Goal: Task Accomplishment & Management: Complete application form

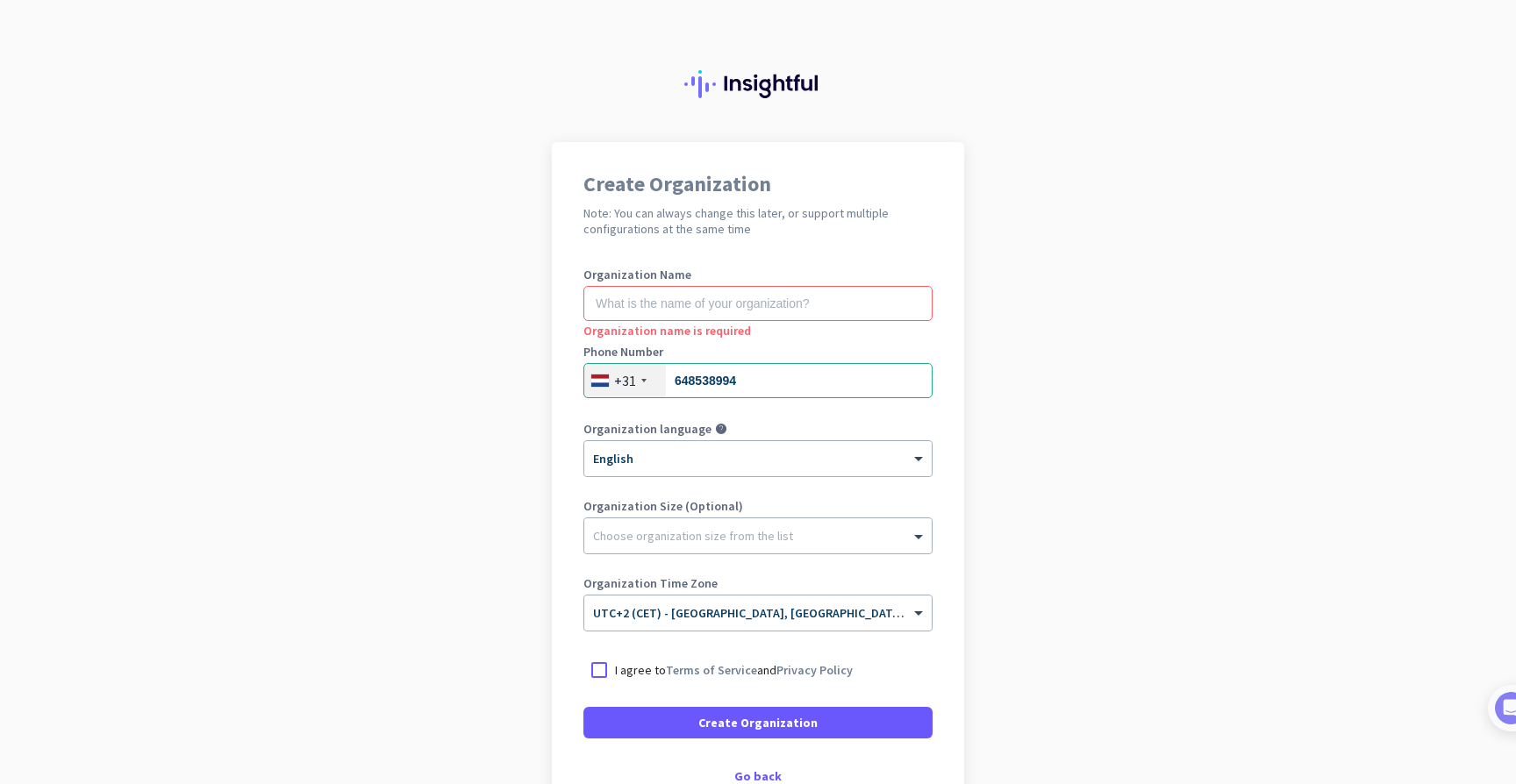
click at [353, 329] on app-onboarding-organization "Create Organization Note: You can always change this later, or support multiple…" at bounding box center [758, 522] width 1516 height 759
click at [607, 307] on input "text" at bounding box center [758, 303] width 349 height 35
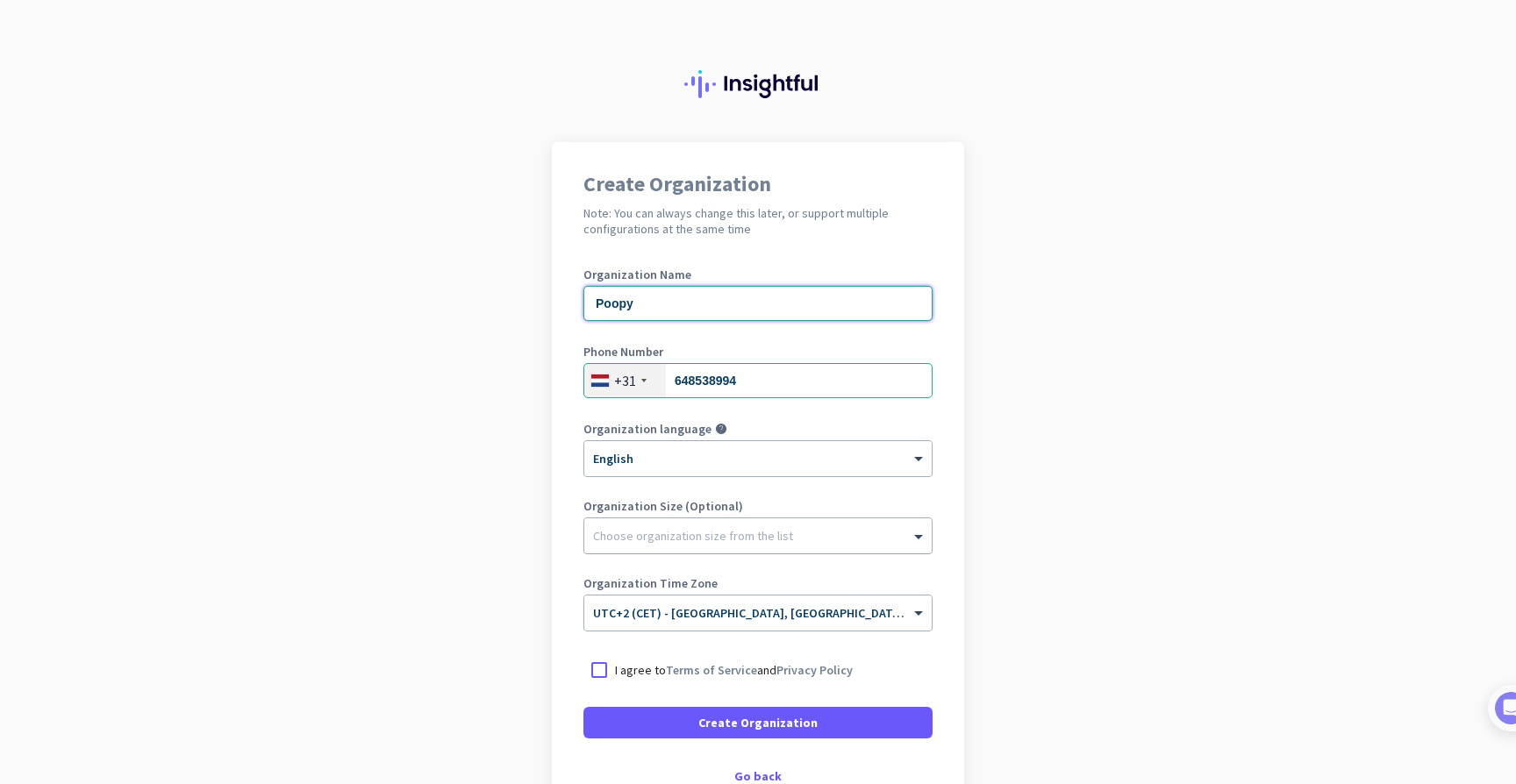
type input "Poopy"
click at [647, 542] on div "Choose organization size from the list" at bounding box center [693, 536] width 200 height 16
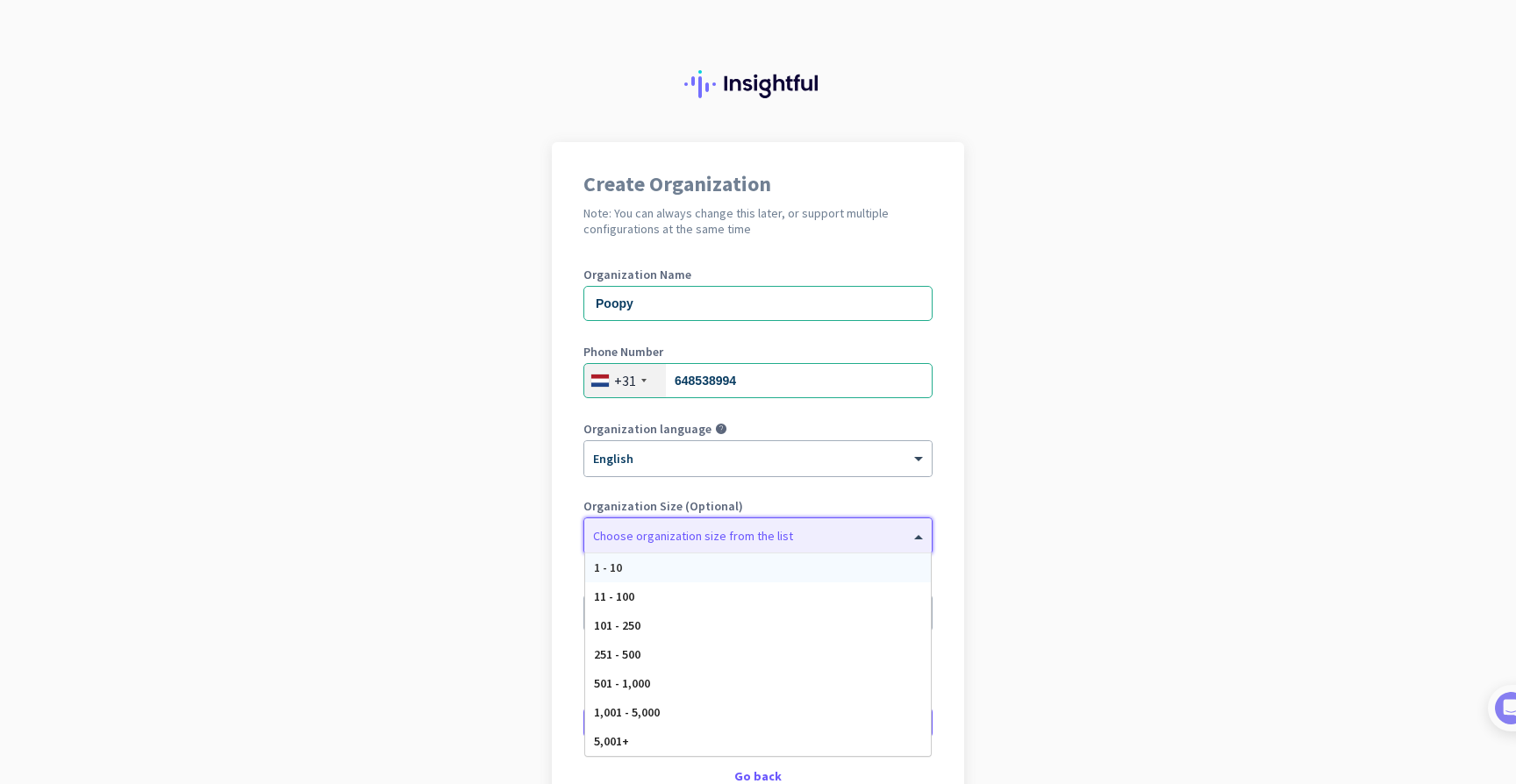
click at [651, 569] on div "1 - 10" at bounding box center [758, 568] width 345 height 29
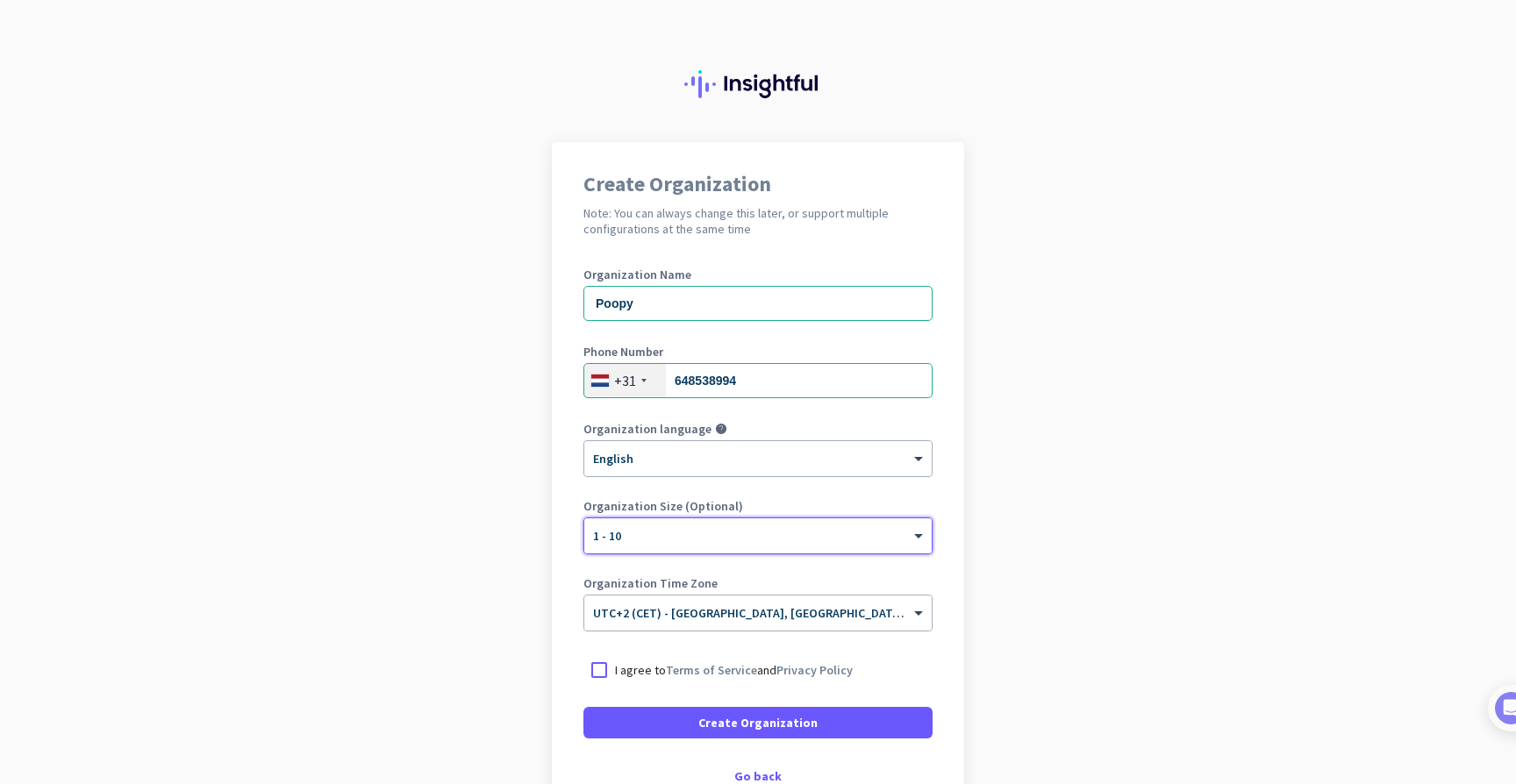
scroll to position [118, 0]
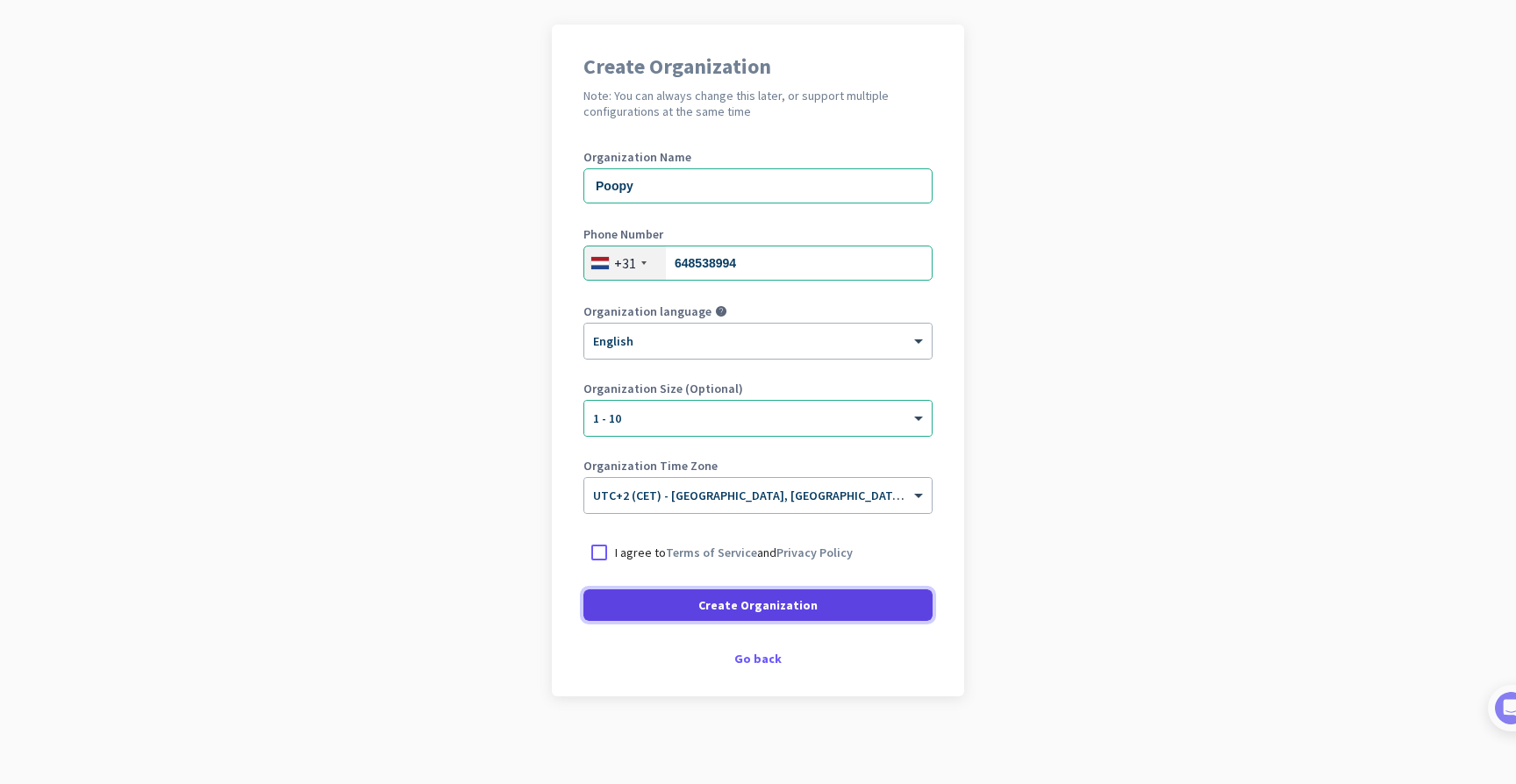
click at [673, 612] on span at bounding box center [758, 605] width 349 height 42
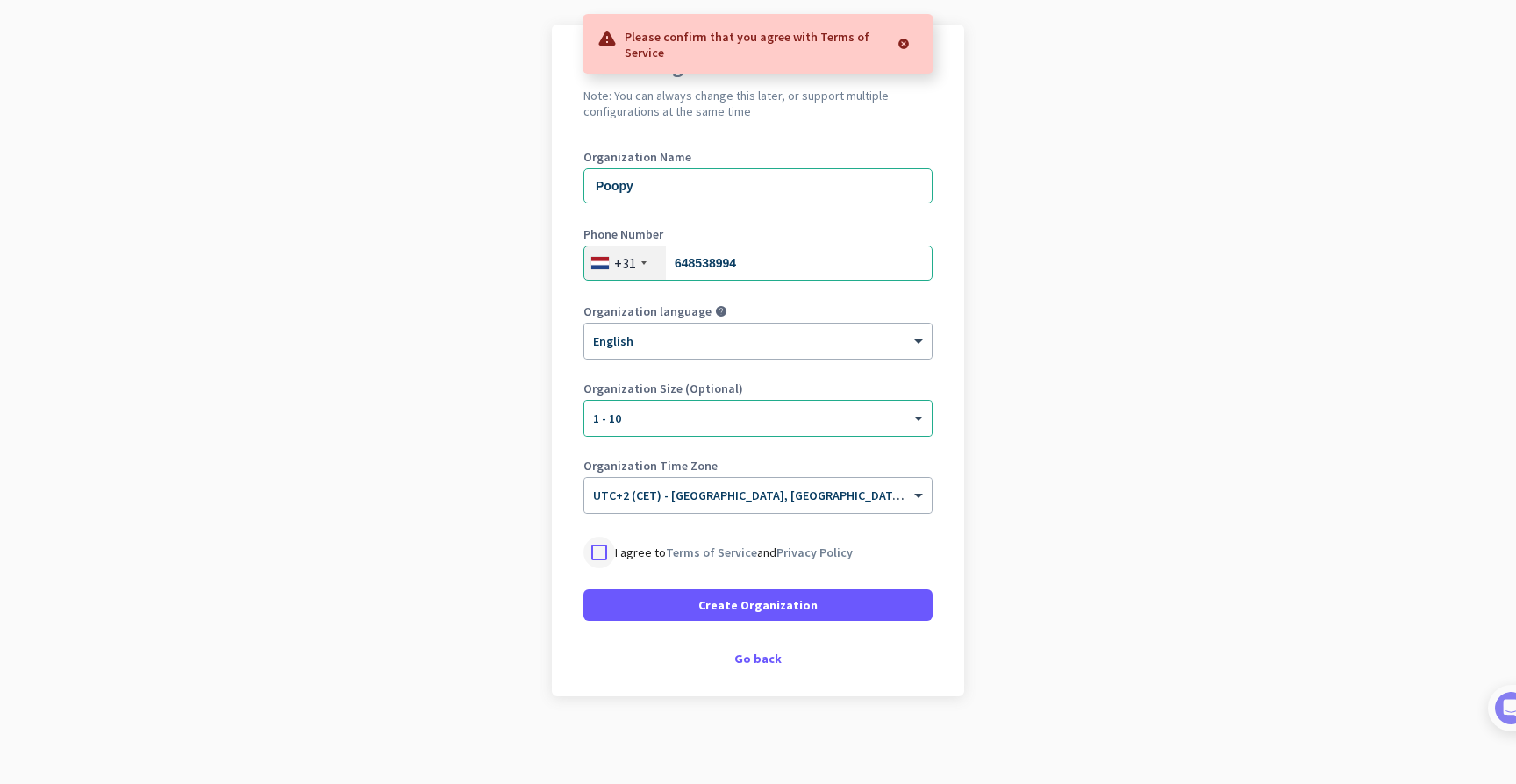
click at [611, 546] on div at bounding box center [598, 552] width 31 height 31
click at [631, 599] on span at bounding box center [758, 605] width 349 height 42
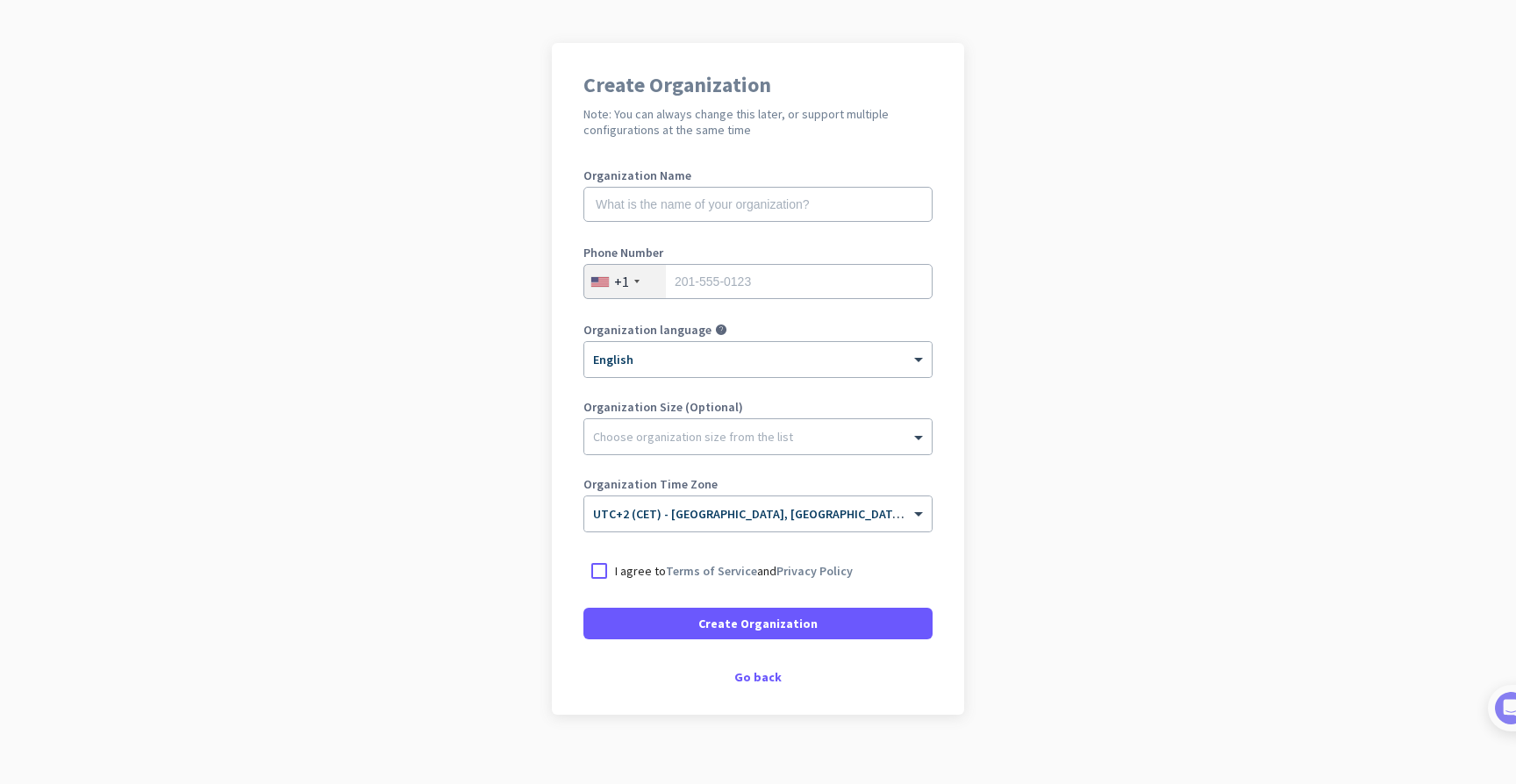
scroll to position [105, 0]
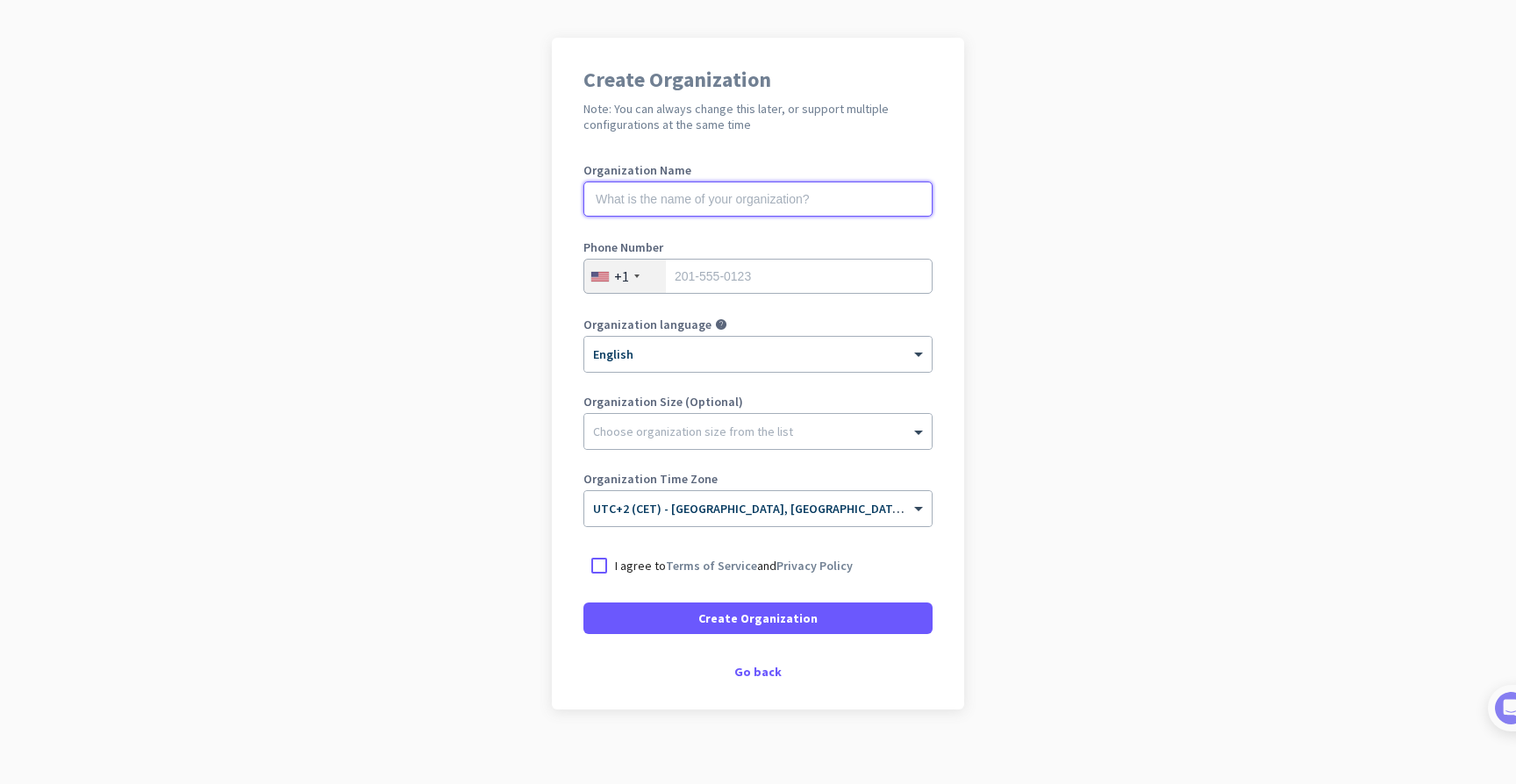
click at [844, 182] on input "text" at bounding box center [758, 198] width 349 height 35
type input "poopy"
click at [637, 279] on div "+1" at bounding box center [625, 275] width 81 height 33
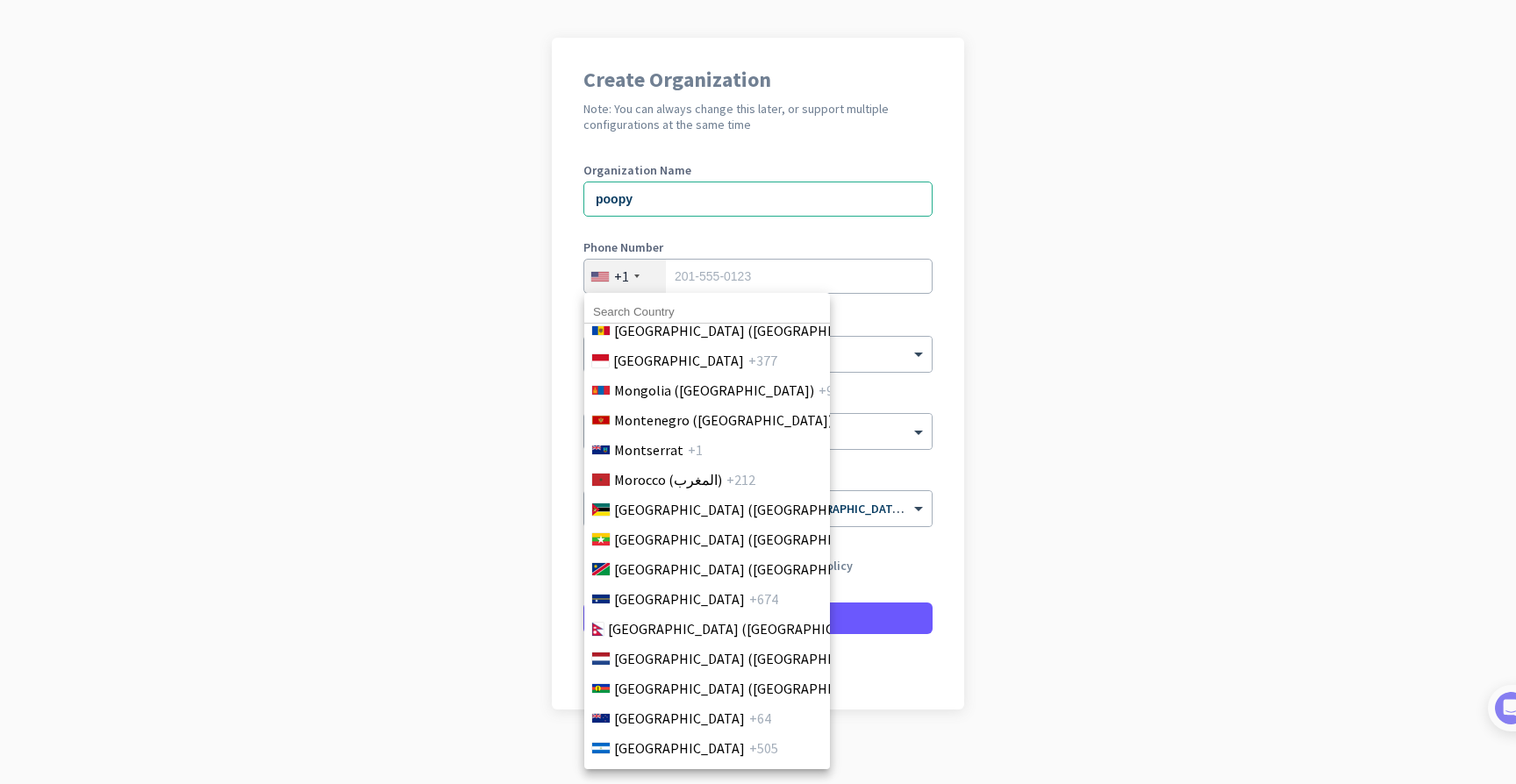
scroll to position [4376, 0]
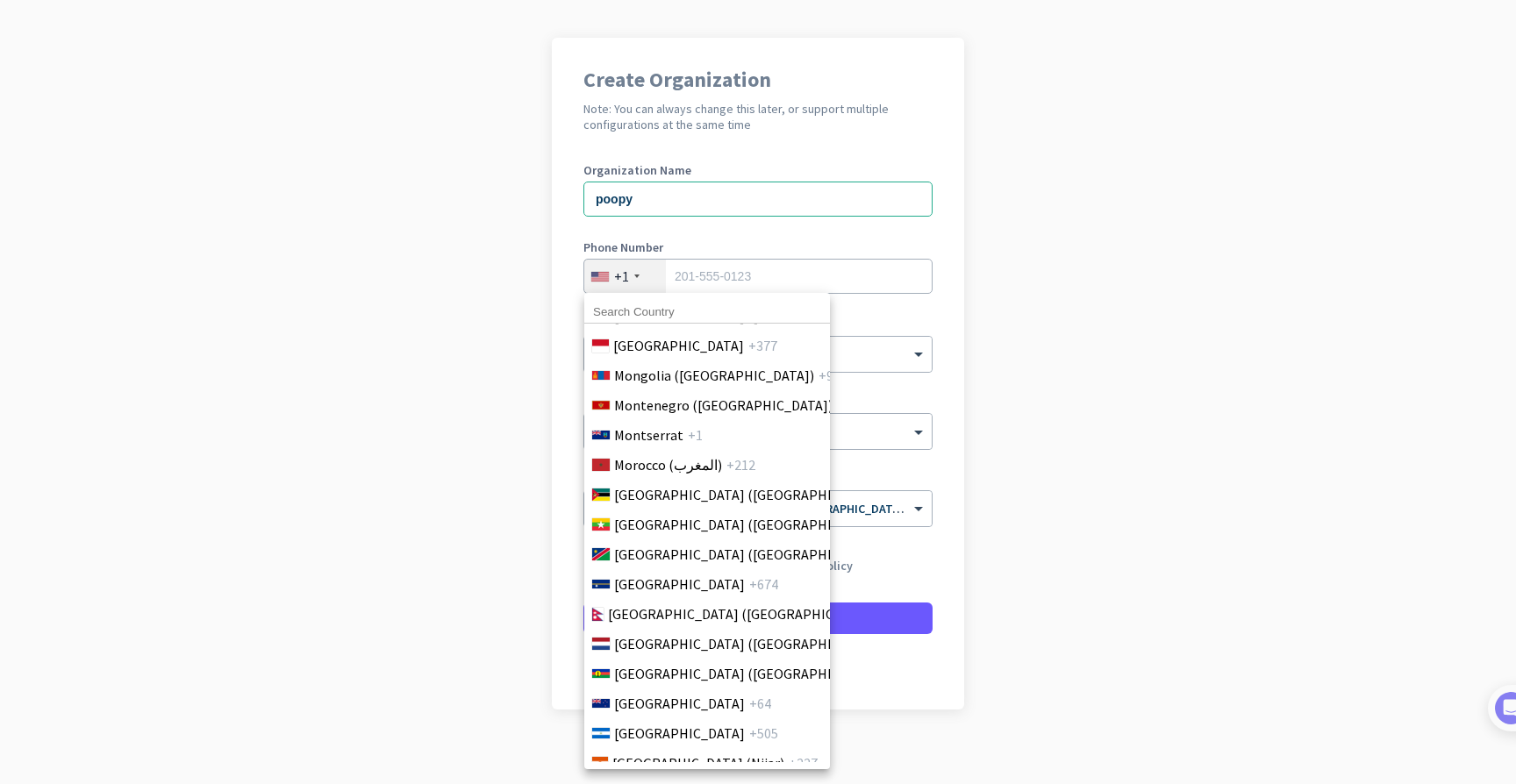
click at [673, 644] on span "[GEOGRAPHIC_DATA] ([GEOGRAPHIC_DATA])" at bounding box center [751, 643] width 274 height 21
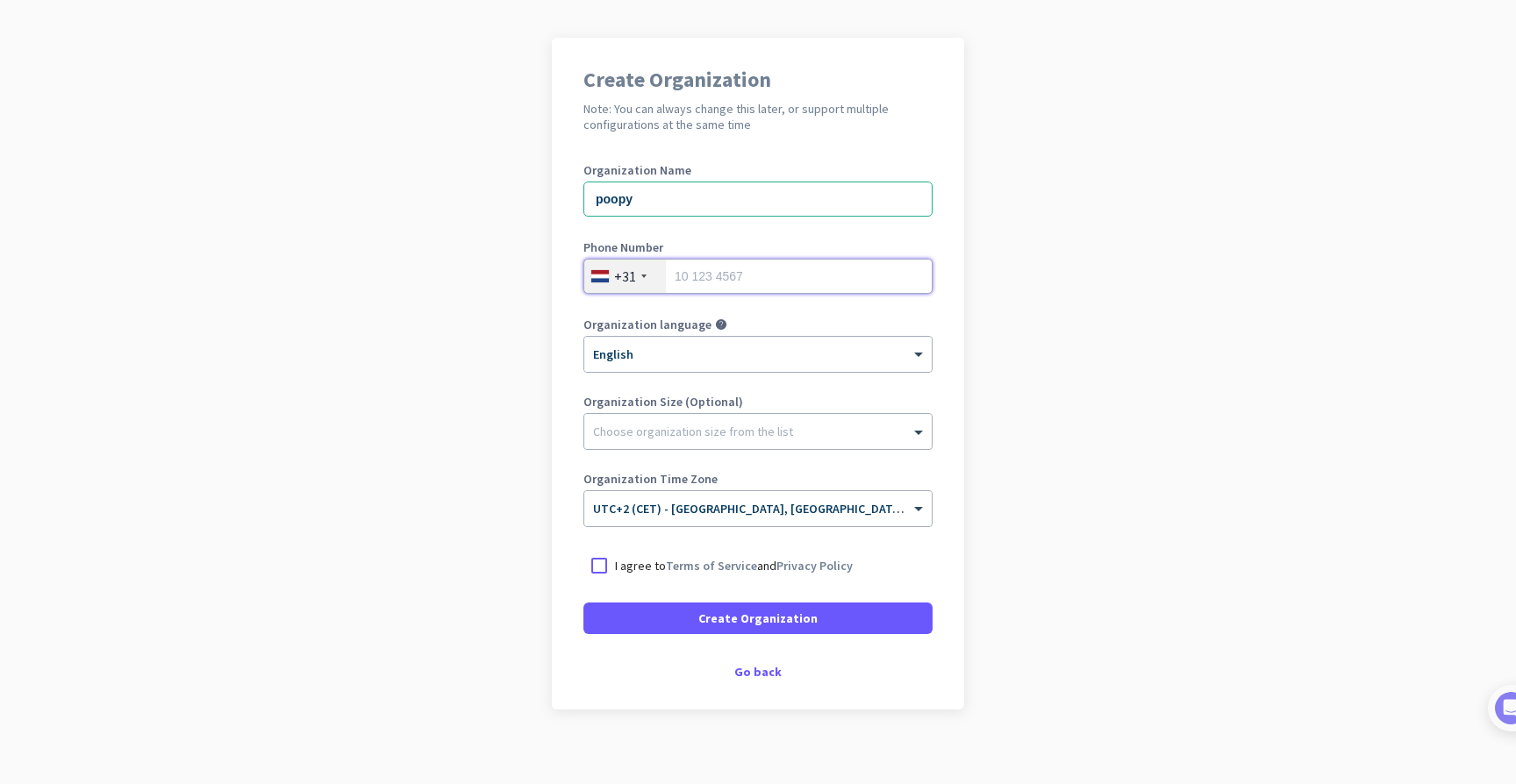
click at [760, 287] on input "tel" at bounding box center [758, 275] width 349 height 35
type input "648538994"
click at [682, 452] on div "Organization Size (Optional) Choose organization size from the list" at bounding box center [758, 430] width 349 height 70
click at [681, 436] on div "Choose organization size from the list" at bounding box center [693, 431] width 200 height 16
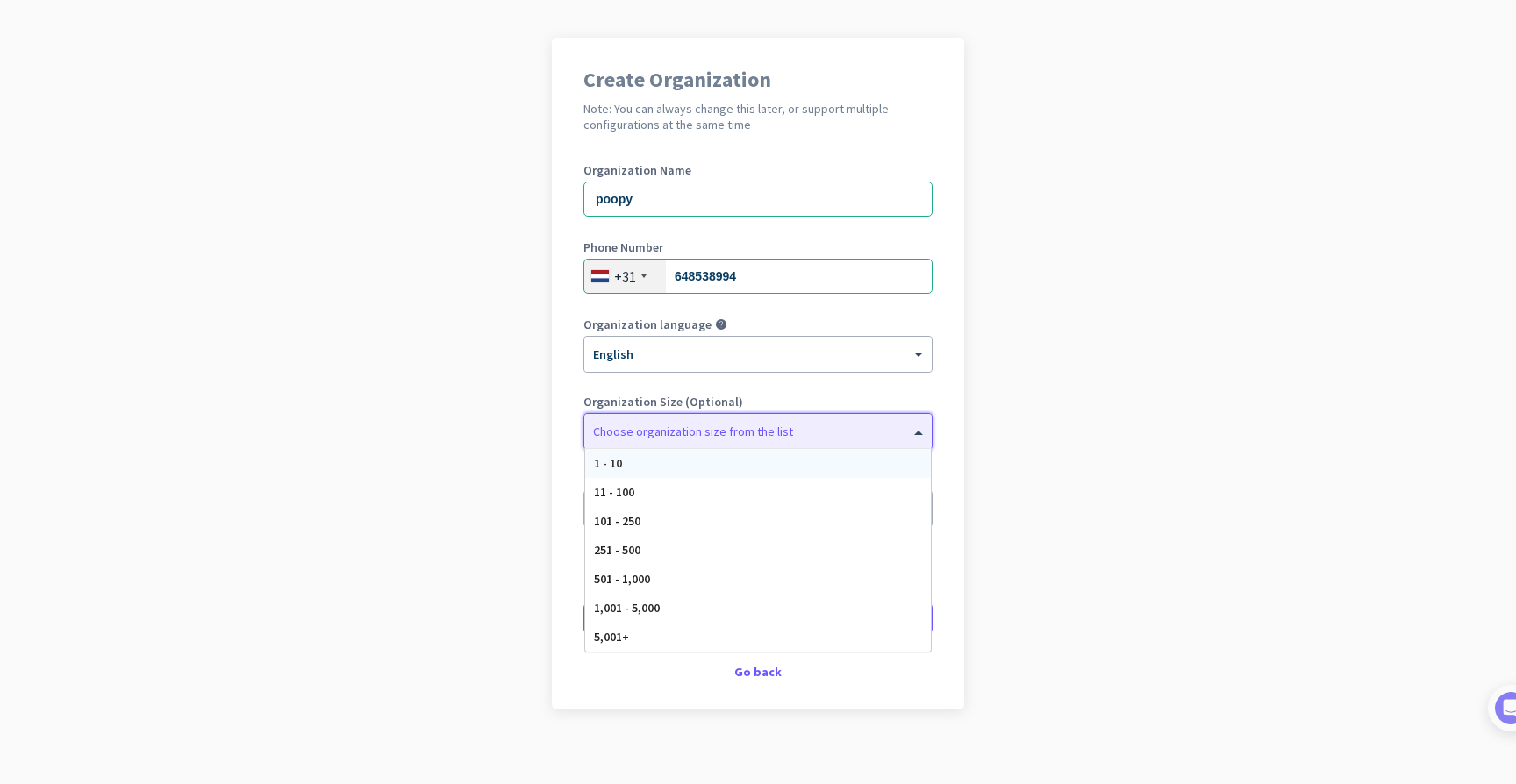
click at [679, 455] on div "1 - 10" at bounding box center [758, 463] width 345 height 29
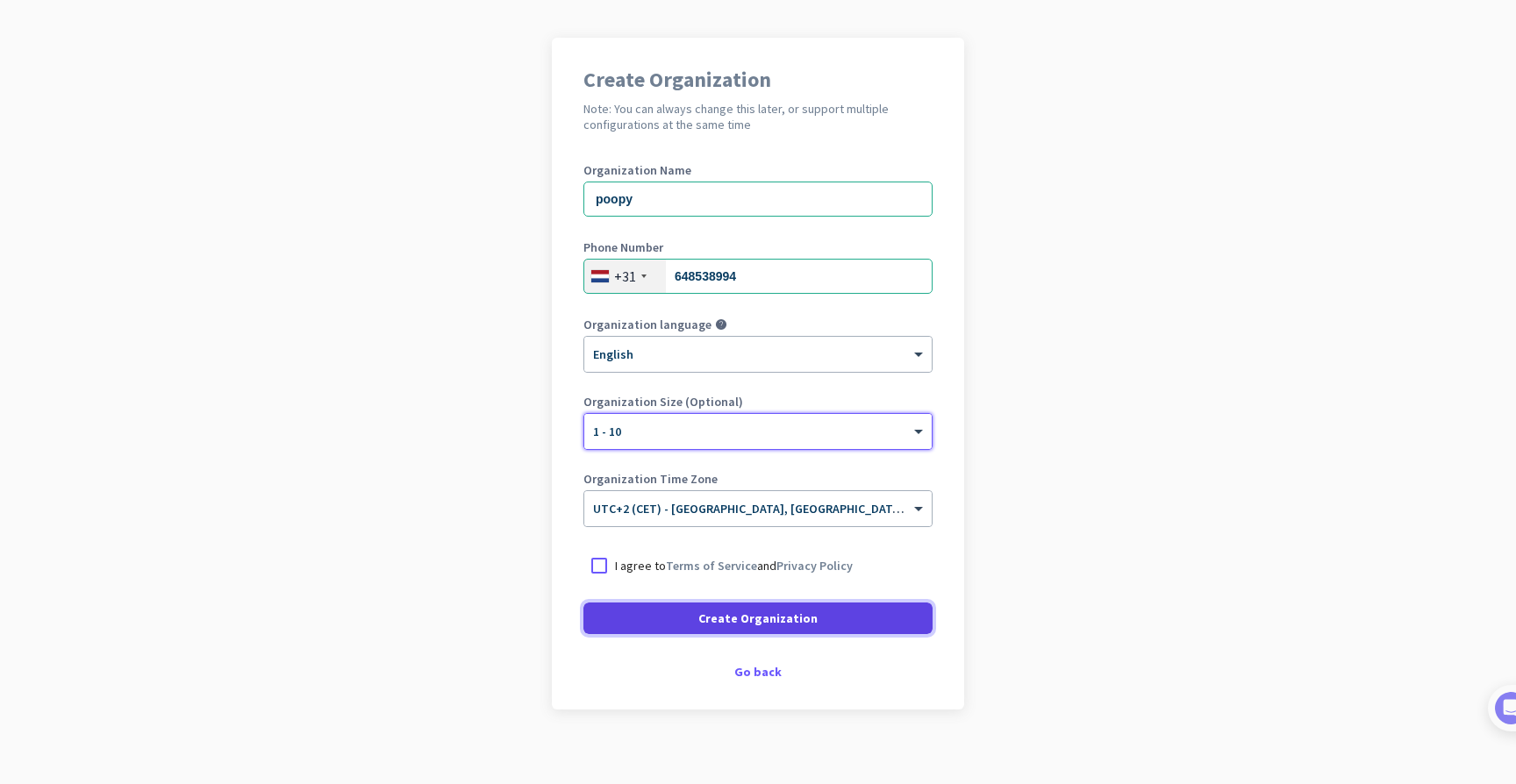
click at [707, 622] on span "Create Organization" at bounding box center [758, 618] width 119 height 18
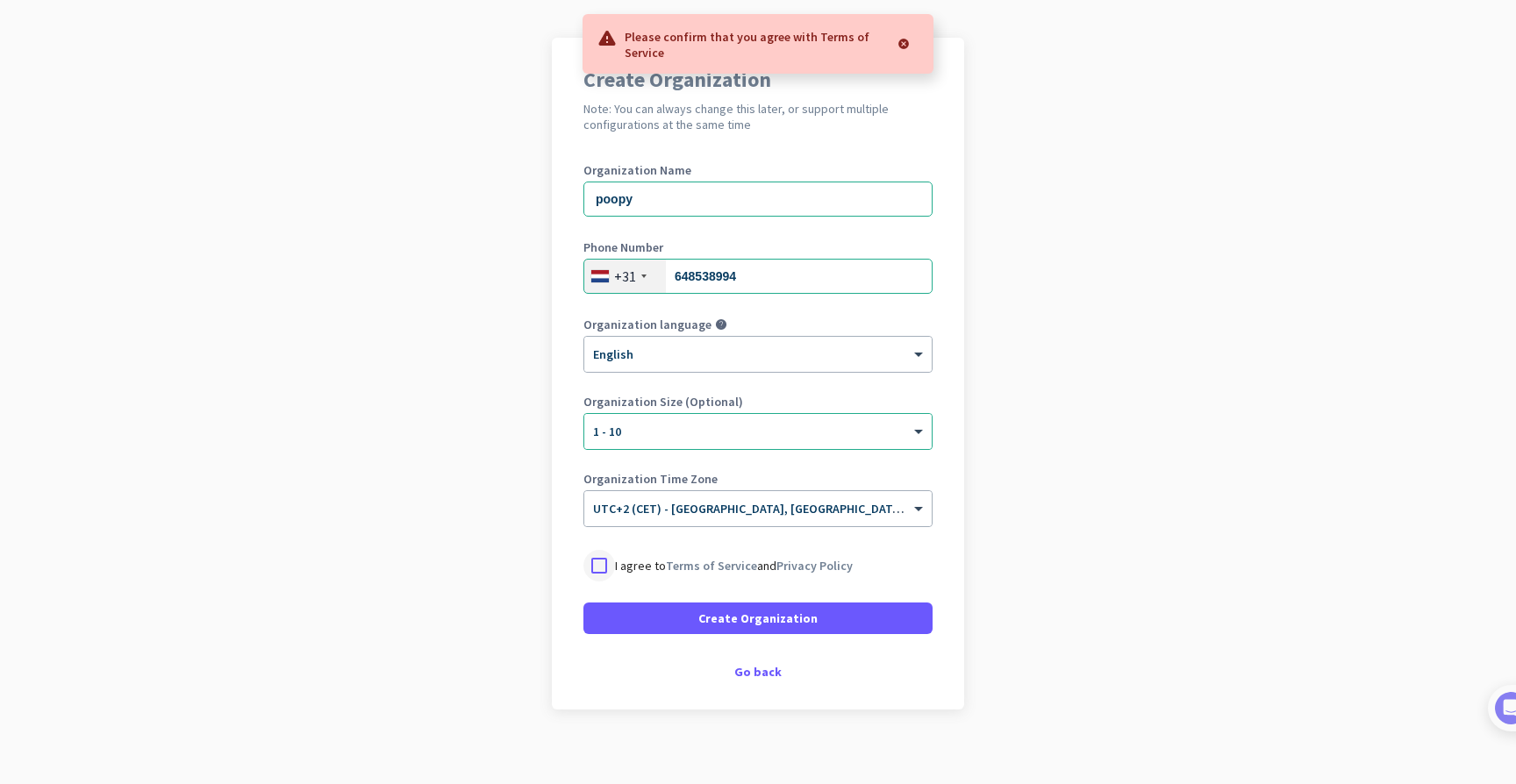
click at [601, 565] on div at bounding box center [598, 565] width 31 height 31
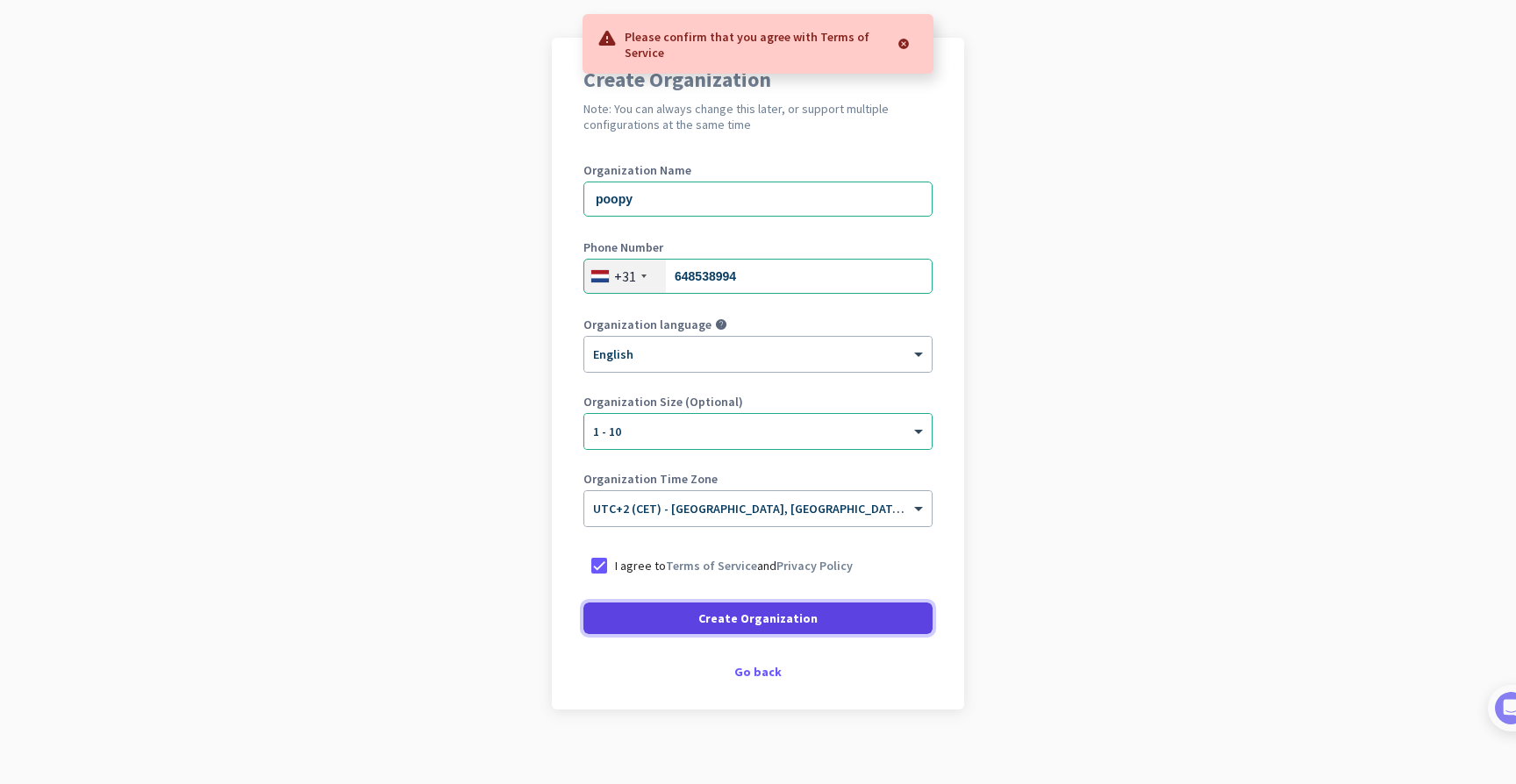
click at [656, 627] on span at bounding box center [758, 618] width 349 height 42
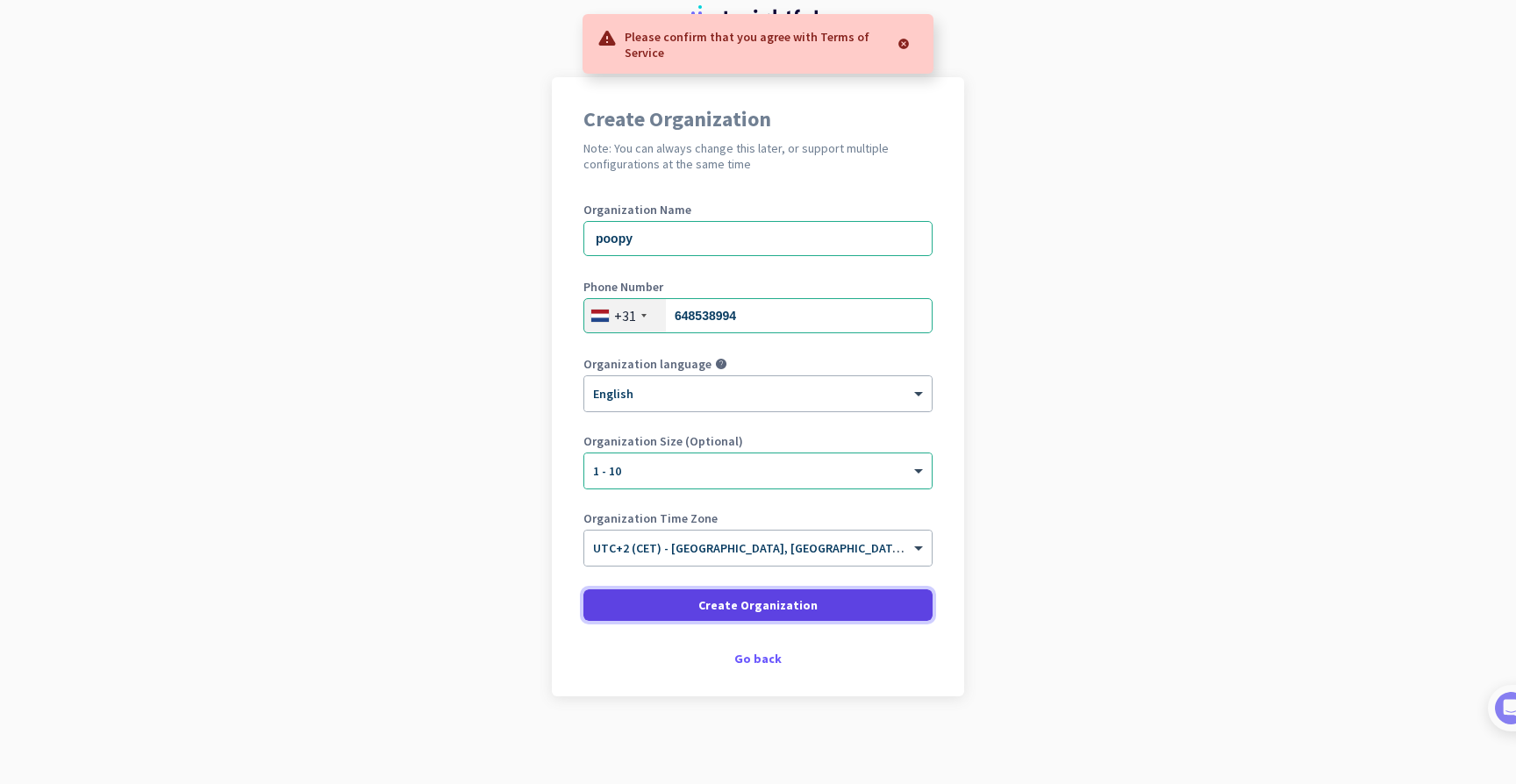
scroll to position [65, 0]
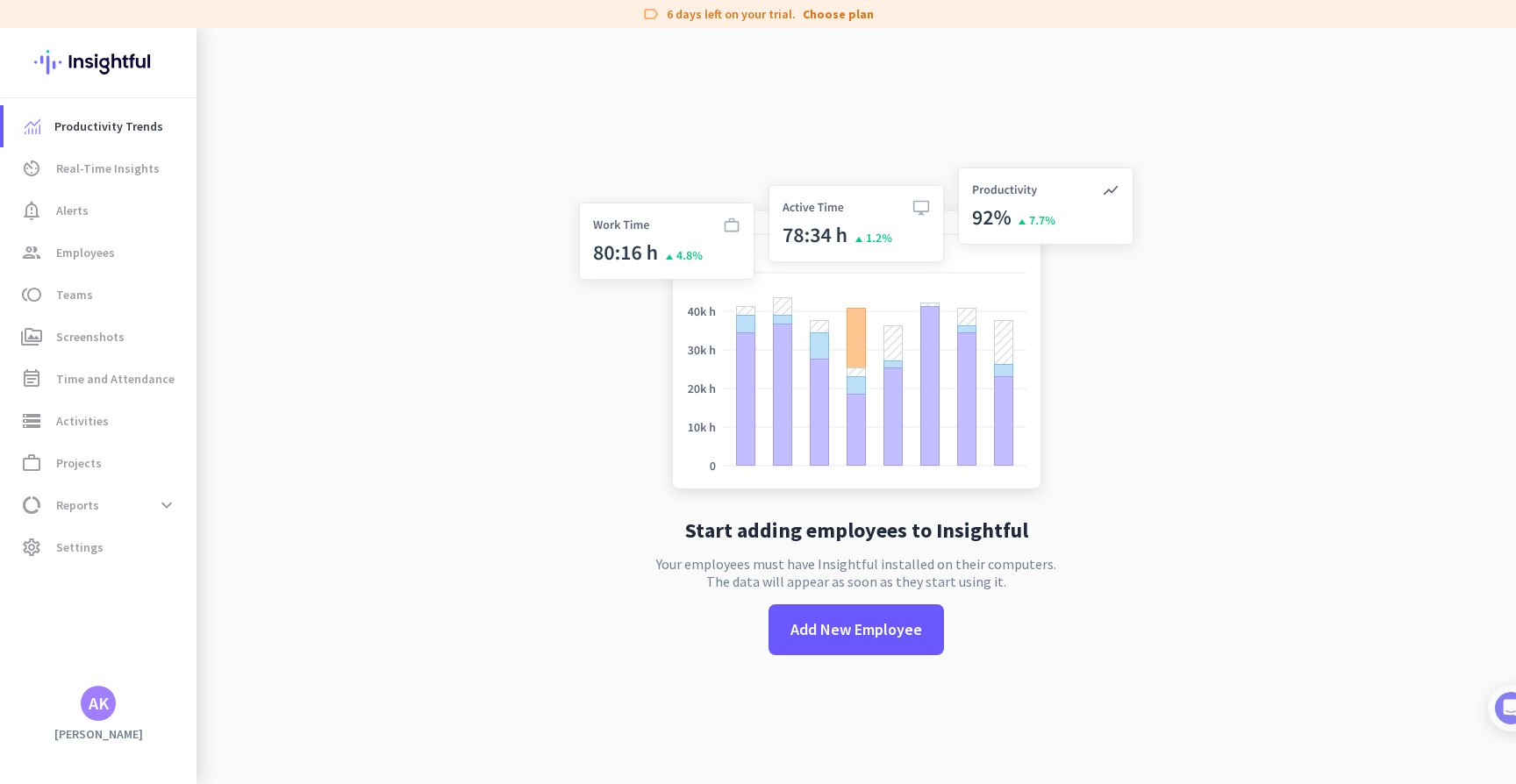
click at [227, 428] on app-no-employees "Start adding employees to Insightful Your employees must have Insightful instal…" at bounding box center [856, 420] width 1320 height 784
click at [618, 237] on img at bounding box center [856, 331] width 581 height 349
click at [735, 233] on img at bounding box center [856, 331] width 581 height 349
click at [93, 186] on link "av_timer Real-Time Insights" at bounding box center [100, 168] width 194 height 42
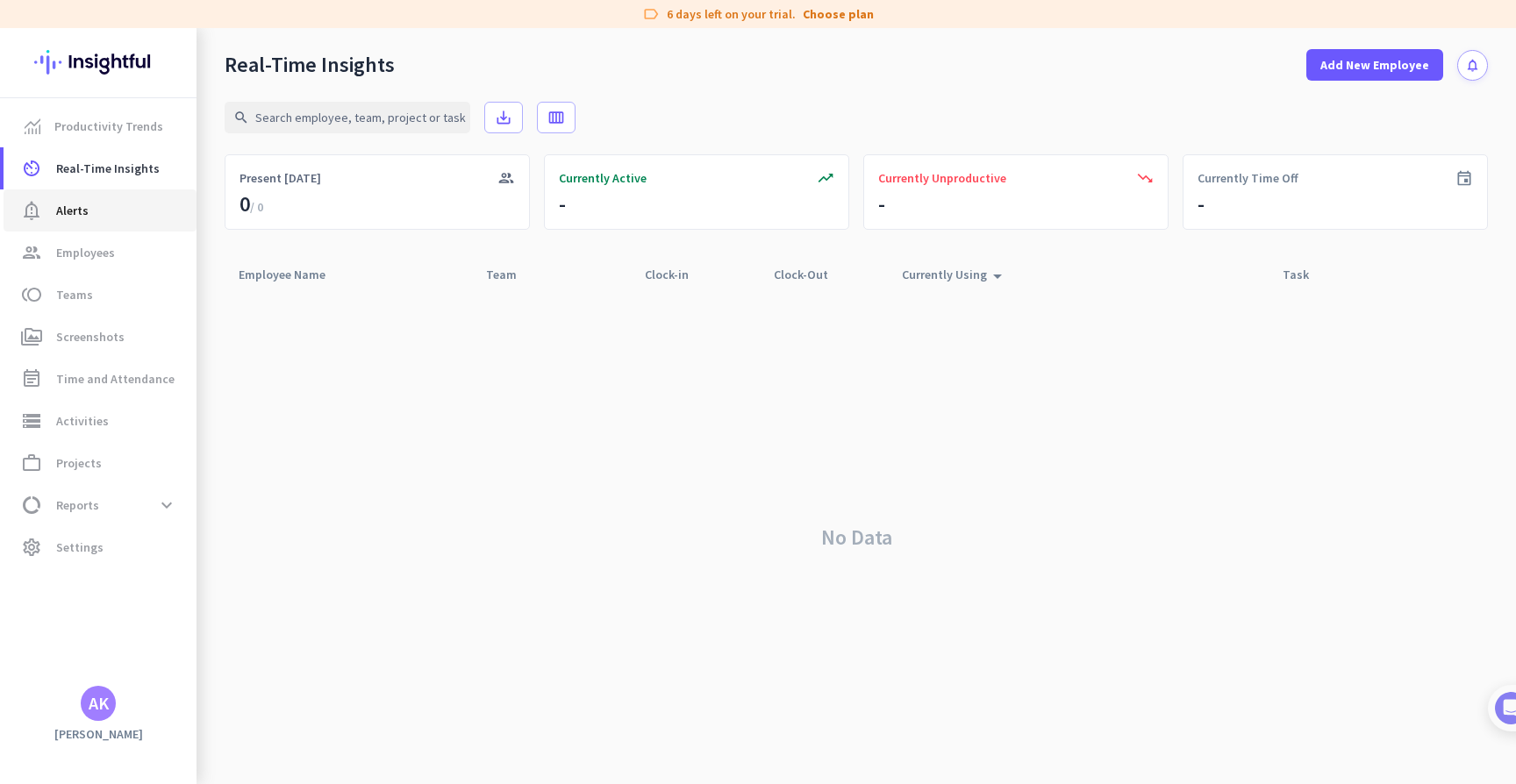
click at [88, 215] on span "notification_important Alerts" at bounding box center [100, 210] width 165 height 21
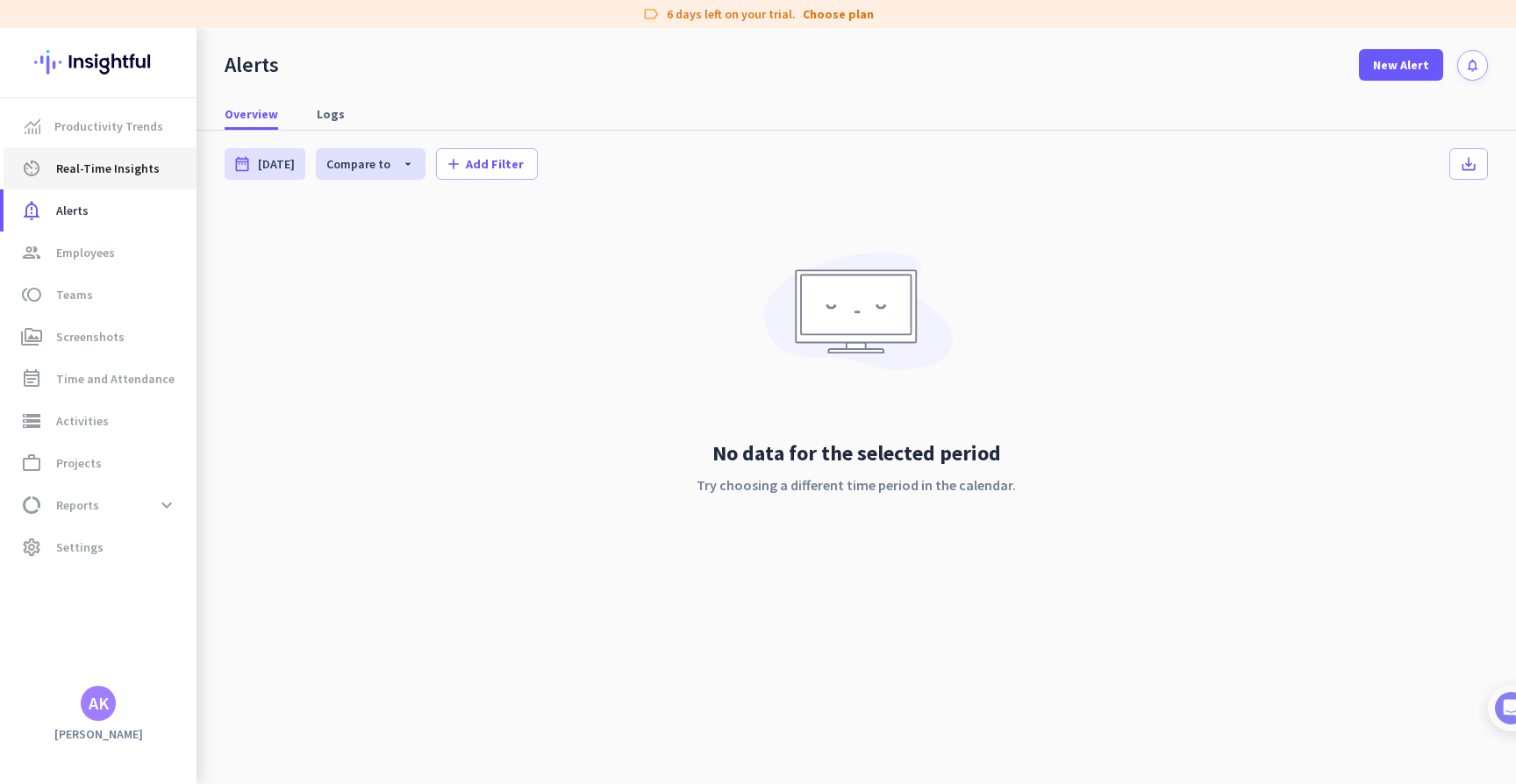
click at [98, 182] on link "av_timer Real-Time Insights" at bounding box center [100, 168] width 194 height 42
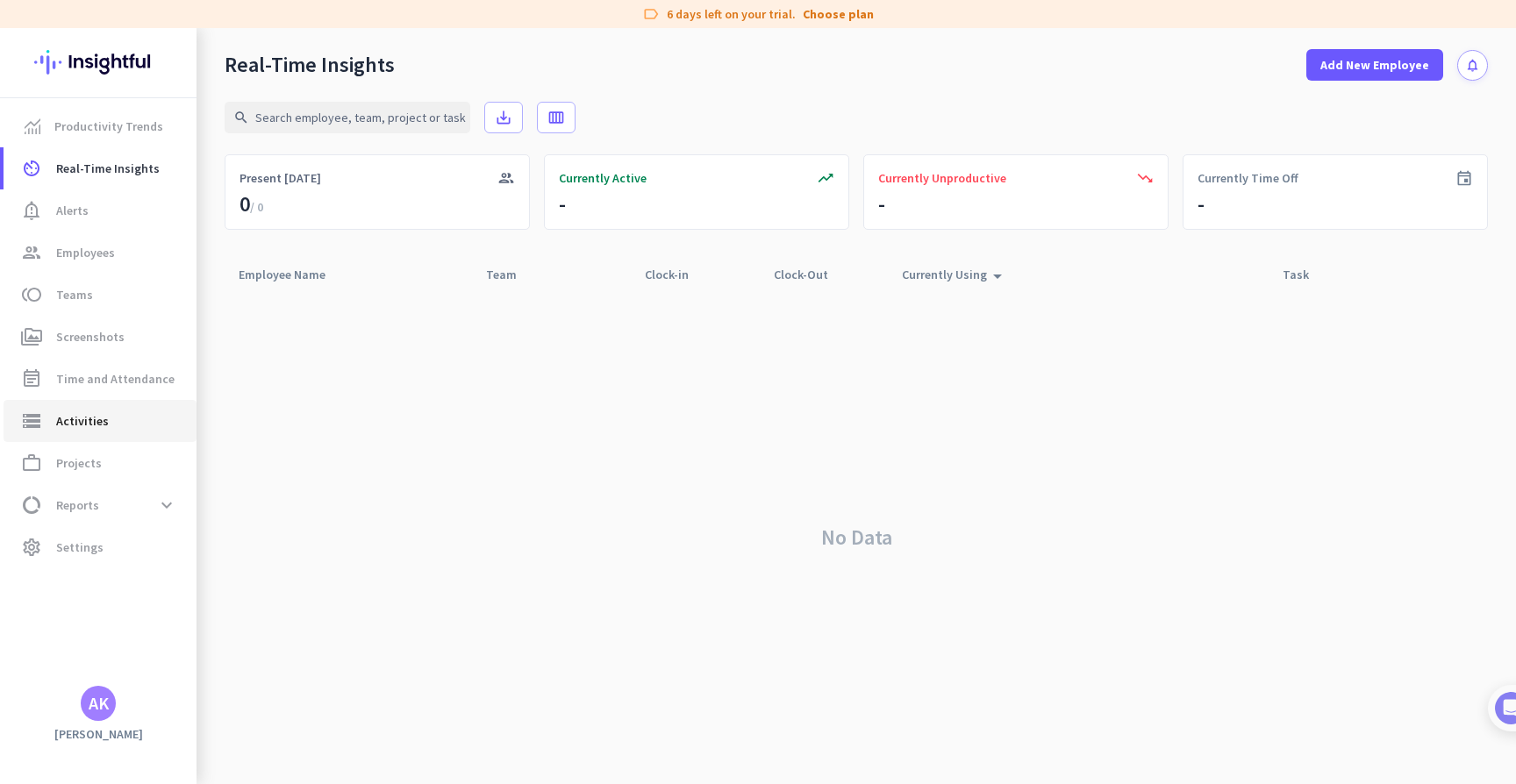
click at [92, 403] on link "storage Activities" at bounding box center [100, 421] width 194 height 42
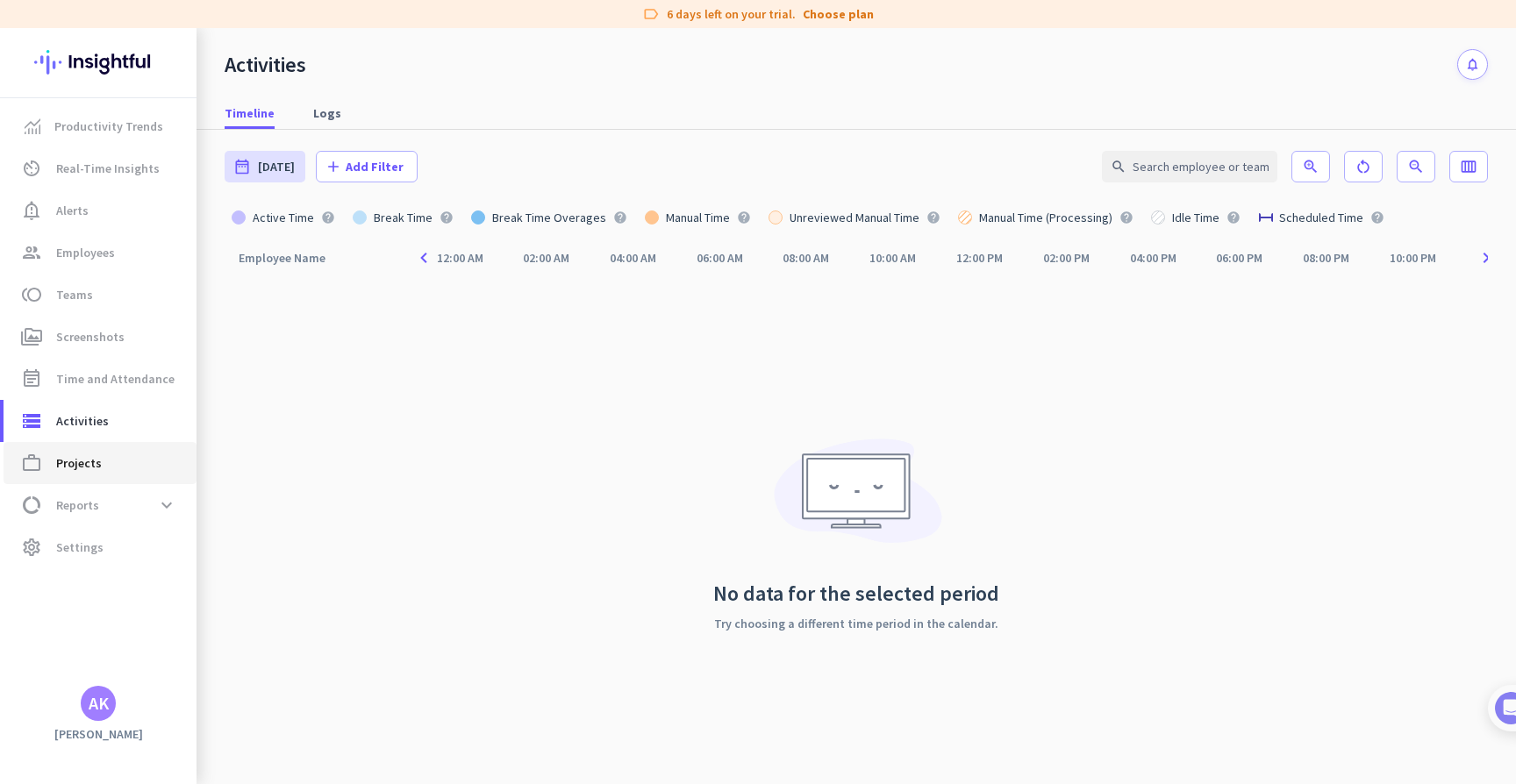
click at [92, 475] on link "work_outline Projects" at bounding box center [100, 462] width 194 height 42
type input "[DATE] - [DATE]"
